Goal: Task Accomplishment & Management: Manage account settings

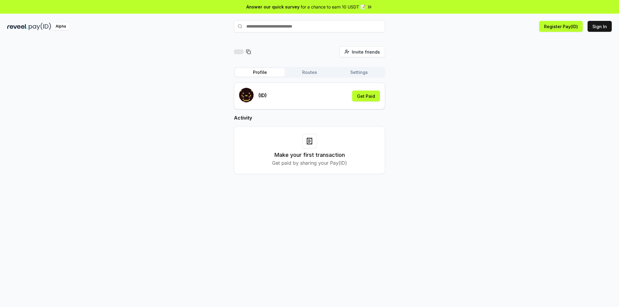
click at [451, 118] on div "Invite friends Invite Profile Routes Settings (ID) Get Paid Activity Make your …" at bounding box center [309, 114] width 605 height 137
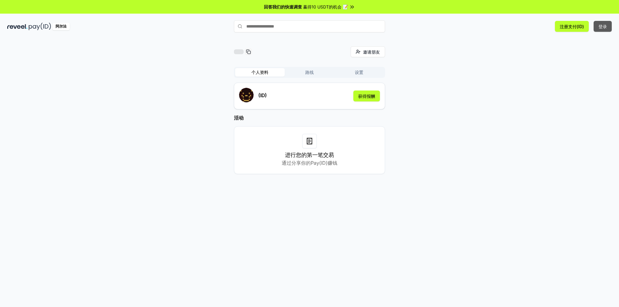
click at [606, 28] on font "登录" at bounding box center [603, 26] width 8 height 5
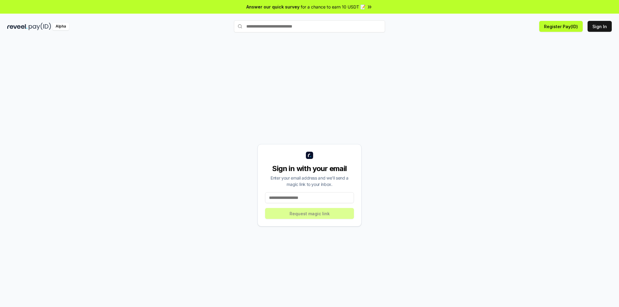
click at [295, 197] on input at bounding box center [309, 197] width 89 height 11
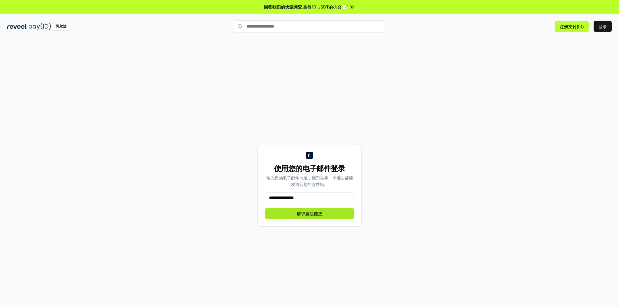
type input "**********"
click at [327, 215] on button "请求魔法链接" at bounding box center [309, 213] width 89 height 11
click at [605, 23] on font "登录" at bounding box center [603, 26] width 8 height 6
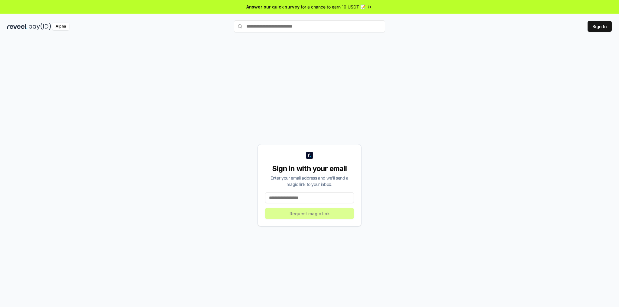
click at [293, 198] on input at bounding box center [309, 197] width 89 height 11
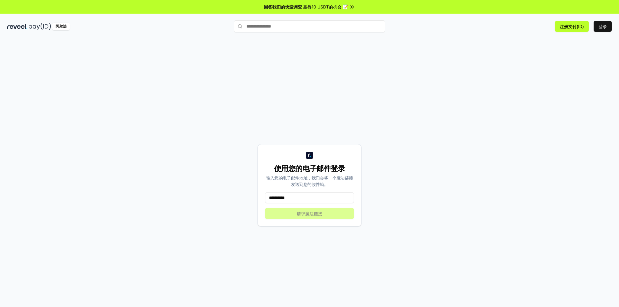
type input "**********"
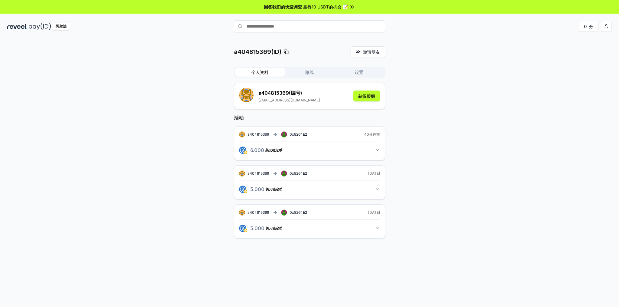
click at [322, 71] on button "路线" at bounding box center [310, 72] width 50 height 8
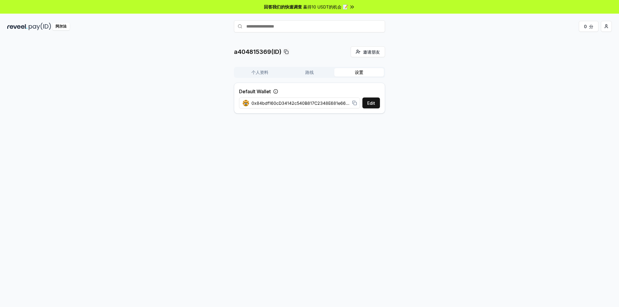
click at [354, 71] on button "设置" at bounding box center [359, 72] width 50 height 8
drag, startPoint x: 256, startPoint y: 103, endPoint x: 351, endPoint y: 102, distance: 95.0
click at [351, 102] on div "0x84bdf160cD34142c540B817C2348E681e665267d" at bounding box center [300, 103] width 114 height 6
click at [320, 102] on font "0x84bdf160cD34142c540B817C2348E681e665267d" at bounding box center [305, 102] width 107 height 5
drag, startPoint x: 311, startPoint y: 102, endPoint x: 374, endPoint y: 102, distance: 62.9
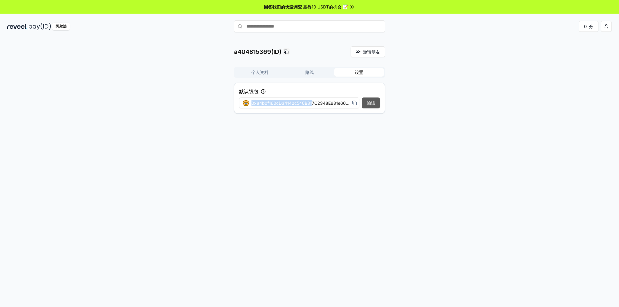
click at [374, 102] on div "编辑 0x84bdf160cD34142c540B817C2348E681e665267d" at bounding box center [309, 102] width 141 height 11
click at [354, 102] on rect at bounding box center [355, 103] width 3 height 3
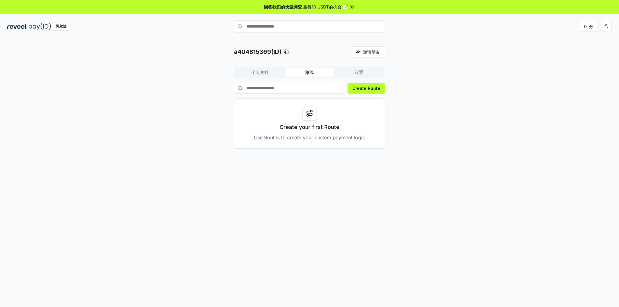
click at [315, 71] on button "路线" at bounding box center [310, 72] width 50 height 8
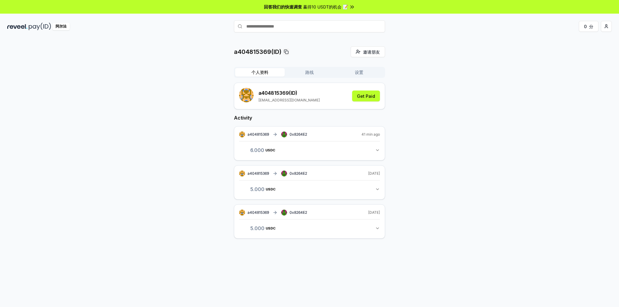
click at [271, 70] on button "个人资料" at bounding box center [260, 72] width 50 height 8
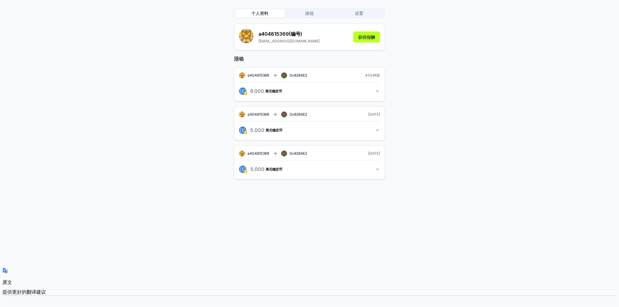
scroll to position [60, 0]
click at [379, 162] on button "5.000 美元稳定币 5 美元稳定币" at bounding box center [309, 167] width 141 height 10
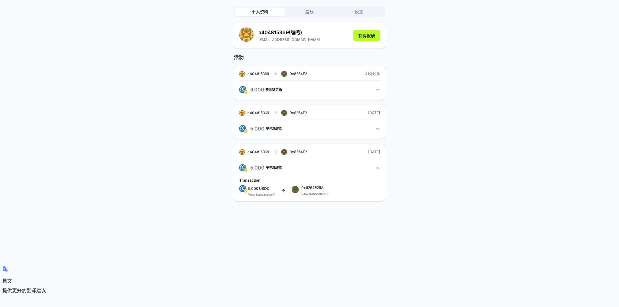
click at [379, 162] on button "5.000 美元稳定币 5 美元稳定币" at bounding box center [309, 167] width 141 height 10
click at [379, 129] on icon "button" at bounding box center [377, 128] width 5 height 5
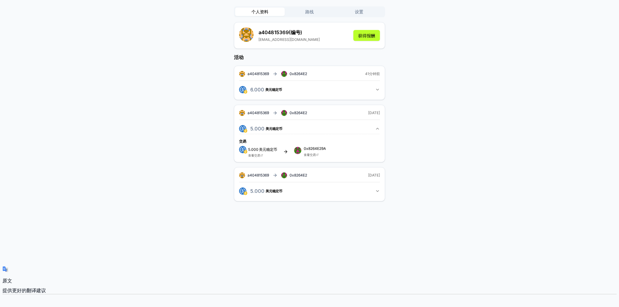
click at [377, 189] on icon "button" at bounding box center [377, 190] width 5 height 5
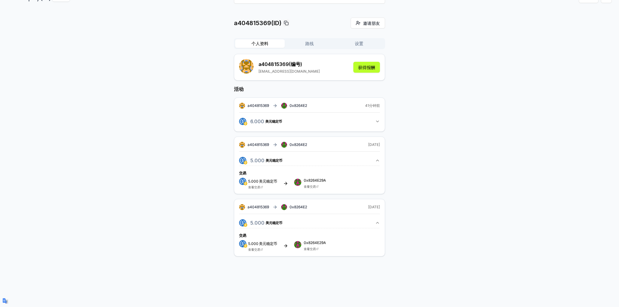
scroll to position [20, 0]
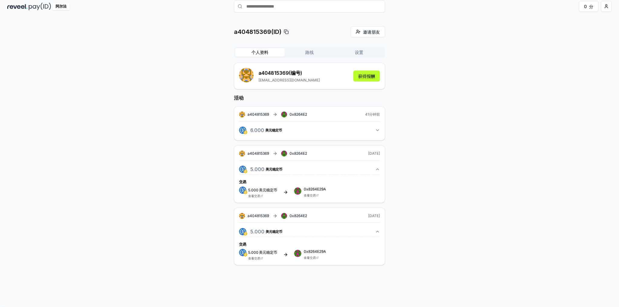
click at [361, 132] on button "6.000 美元稳定币 6 美元稳定币" at bounding box center [309, 130] width 141 height 10
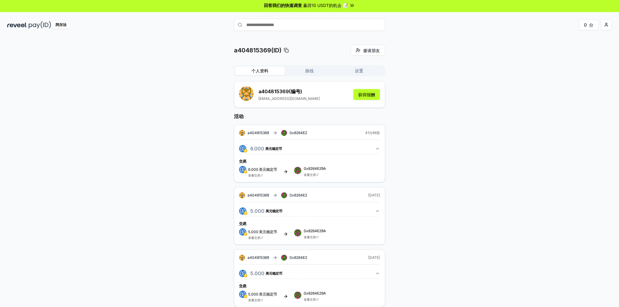
scroll to position [0, 0]
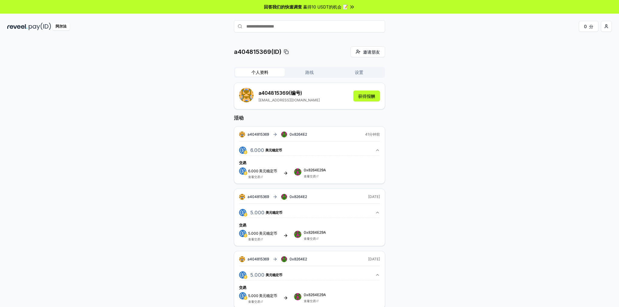
click at [314, 66] on div "a404815369(ID) 邀请朋友 邀请 个人资料 路线 设置 a404815369 (编号) 404815369@qq.com 获得报酬 活动 a404…" at bounding box center [309, 182] width 151 height 272
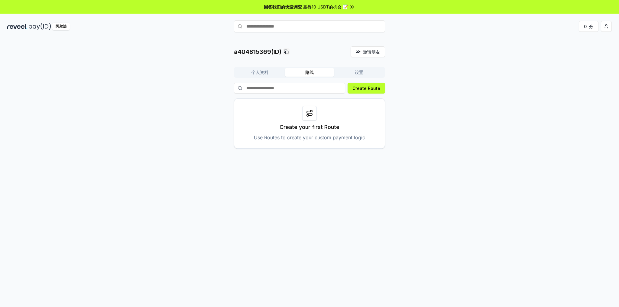
click at [315, 74] on button "路线" at bounding box center [310, 72] width 50 height 8
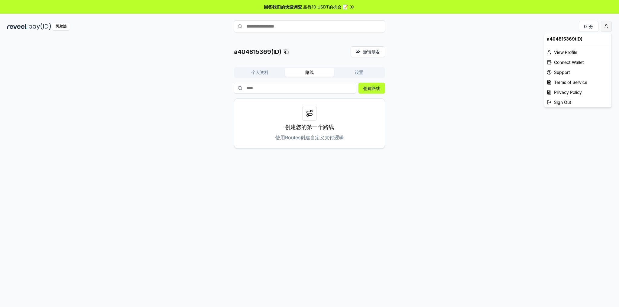
click at [607, 28] on html "回答我们的快速调查 赢得10 USDT的机会 📝 阿尔法 0 分 a404815369(ID) 邀请朋友 邀请 个人资料 路线 设置 创建路线 创建您的第一个…" at bounding box center [309, 153] width 619 height 307
click at [570, 52] on font "查看资料" at bounding box center [562, 52] width 17 height 5
